Goal: Information Seeking & Learning: Learn about a topic

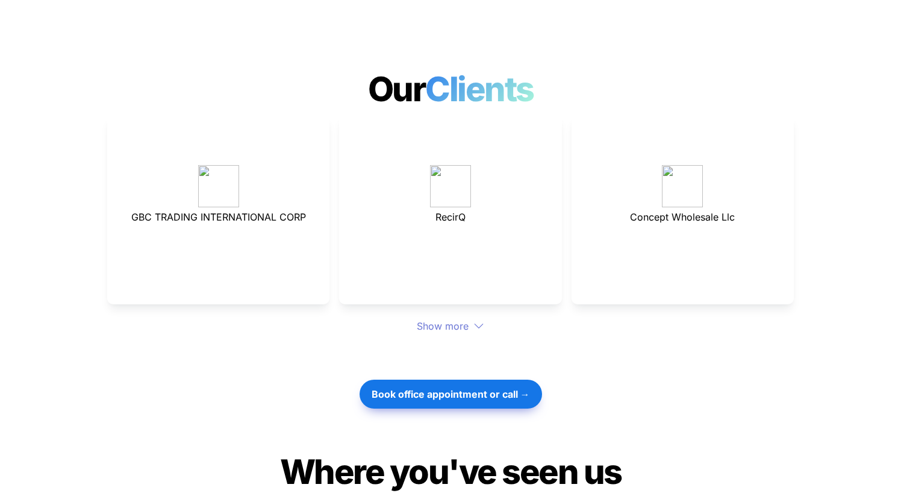
scroll to position [3258, 0]
click at [473, 318] on div "Show more" at bounding box center [450, 325] width 686 height 14
click at [472, 318] on div "Show more" at bounding box center [450, 325] width 686 height 14
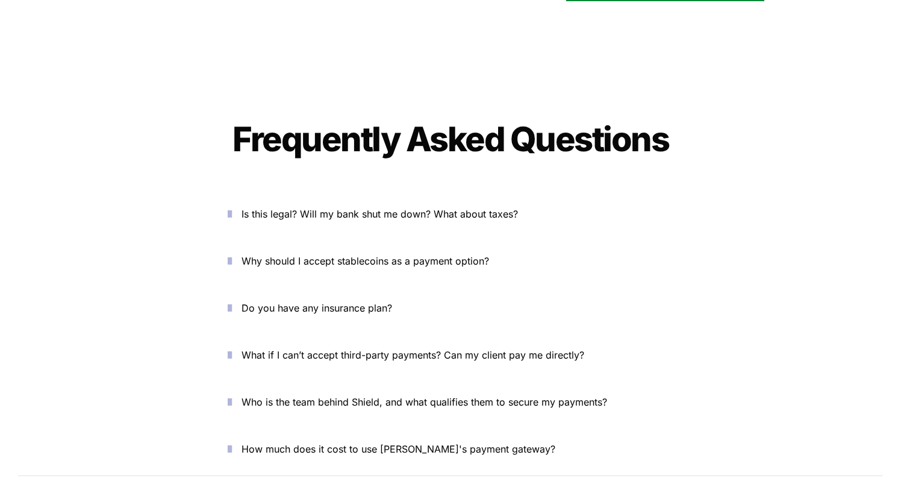
scroll to position [4274, 0]
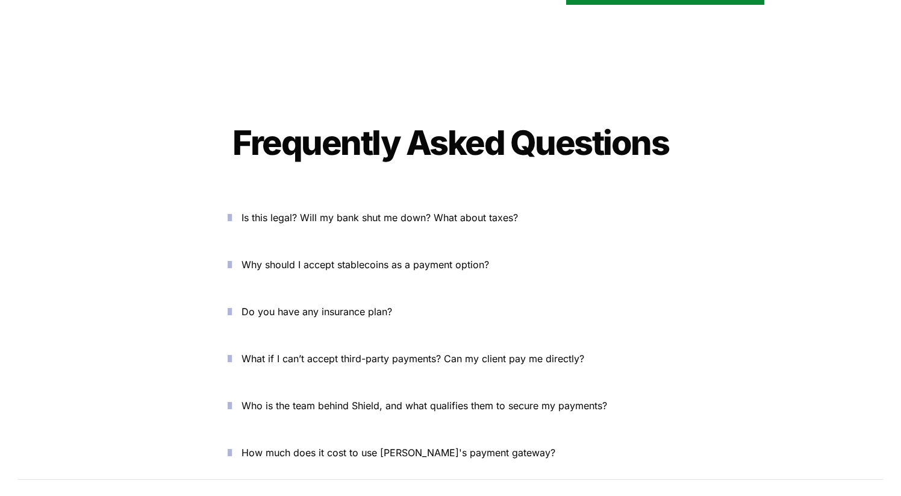
click at [232, 210] on icon "button" at bounding box center [230, 217] width 4 height 14
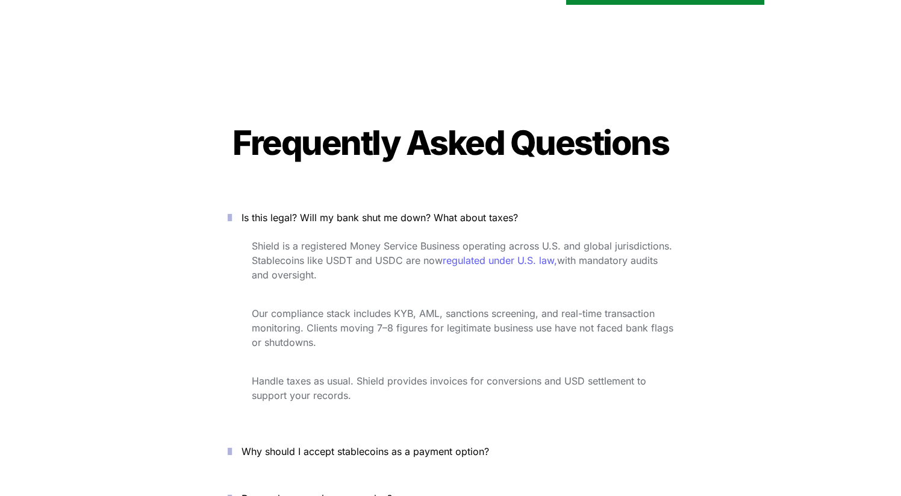
click at [232, 210] on icon "button" at bounding box center [230, 217] width 4 height 14
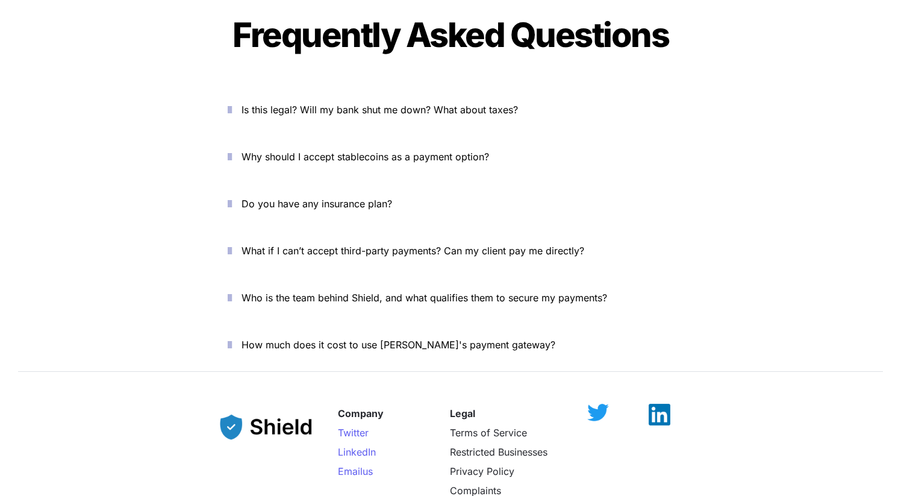
scroll to position [4377, 0]
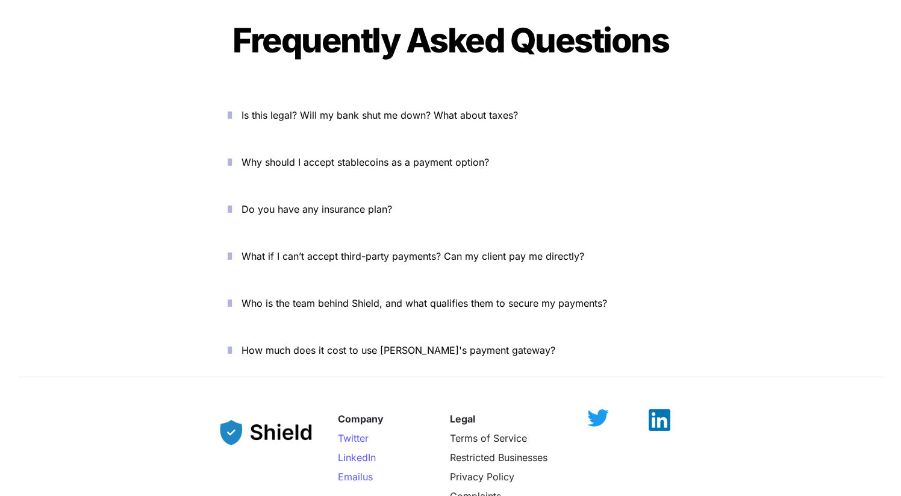
click at [329, 105] on p "Is this legal? Will my bank shut me down? What about taxes?" at bounding box center [457, 114] width 432 height 19
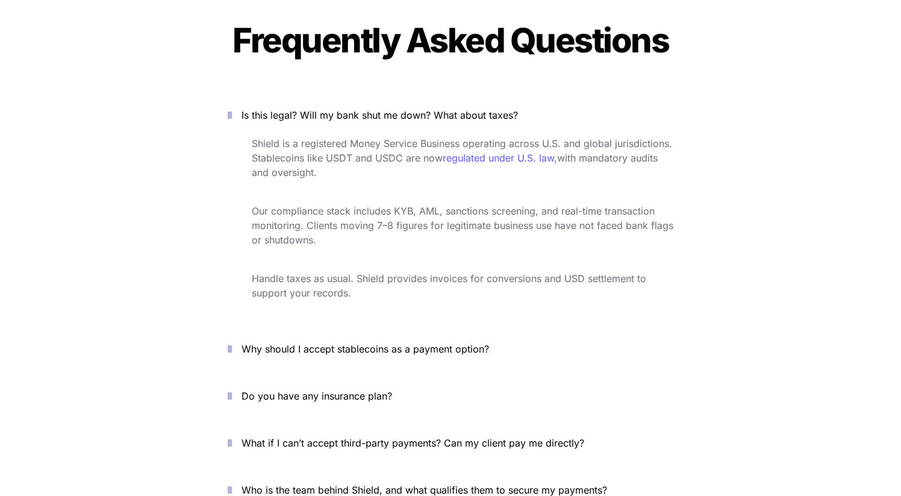
click at [329, 105] on p "Is this legal? Will my bank shut me down? What about taxes?" at bounding box center [457, 114] width 432 height 19
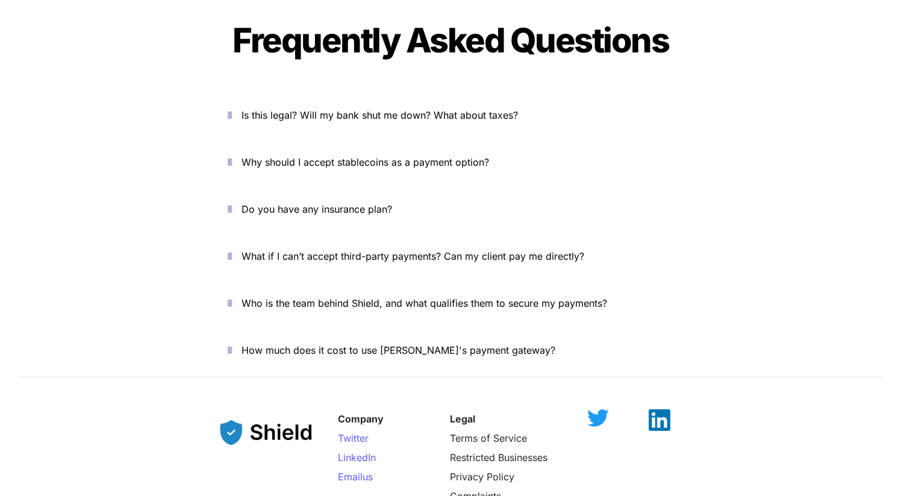
click at [329, 109] on span "Is this legal? Will my bank shut me down? What about taxes?" at bounding box center [379, 115] width 276 height 12
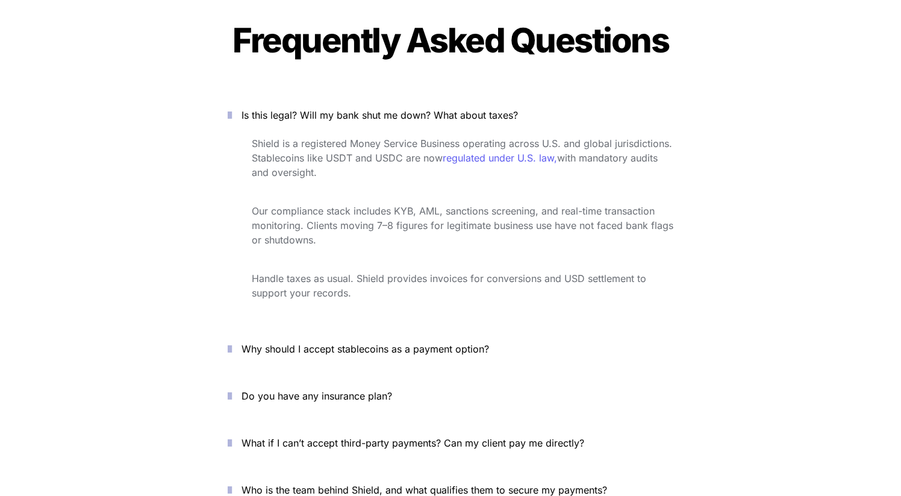
click at [339, 109] on span "Is this legal? Will my bank shut me down? What about taxes?" at bounding box center [379, 115] width 276 height 12
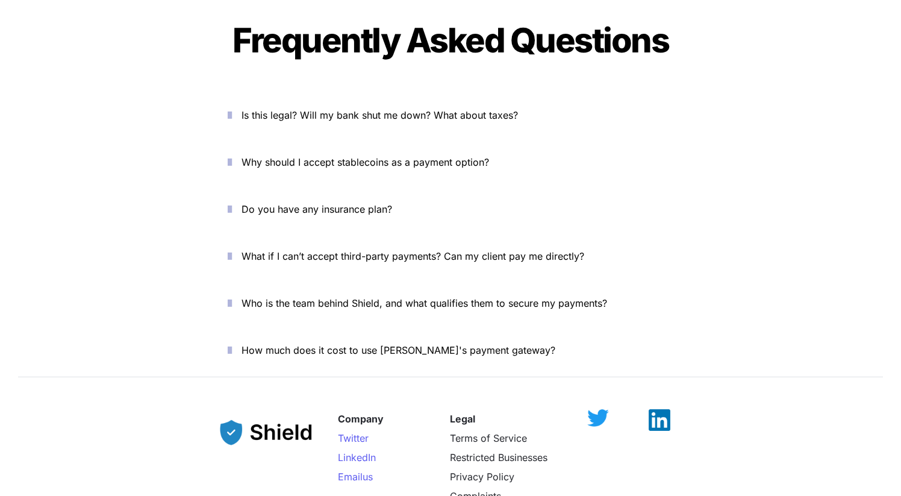
click at [339, 109] on span "Is this legal? Will my bank shut me down? What about taxes?" at bounding box center [379, 115] width 276 height 12
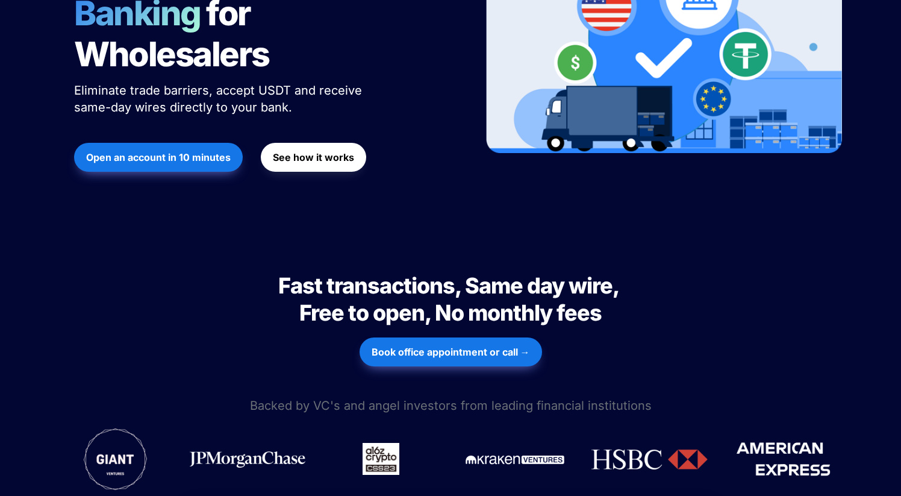
scroll to position [0, 0]
